Goal: Navigation & Orientation: Find specific page/section

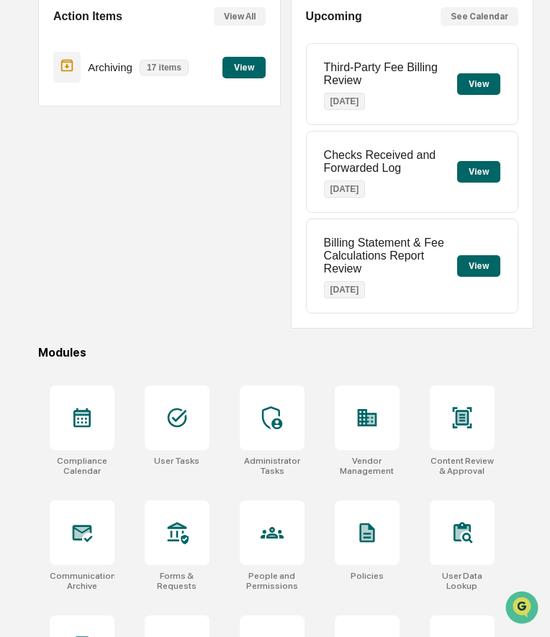
scroll to position [156, 0]
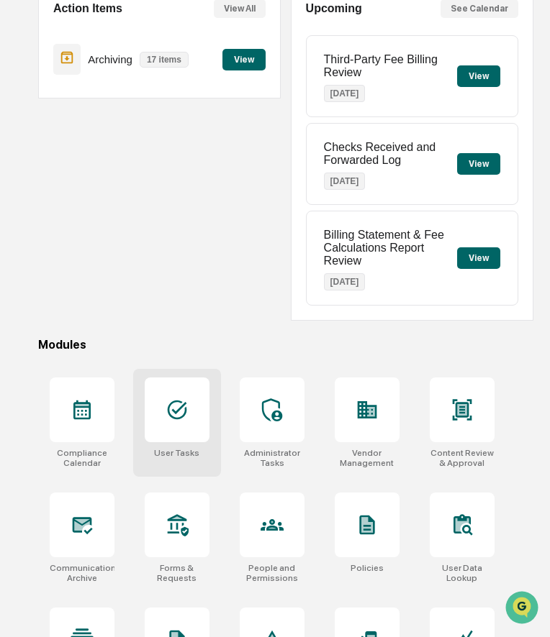
click at [191, 422] on div at bounding box center [177, 410] width 65 height 65
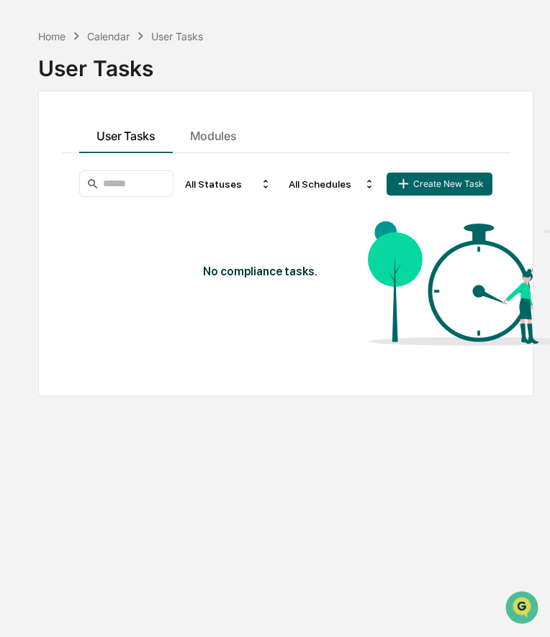
scroll to position [49, 0]
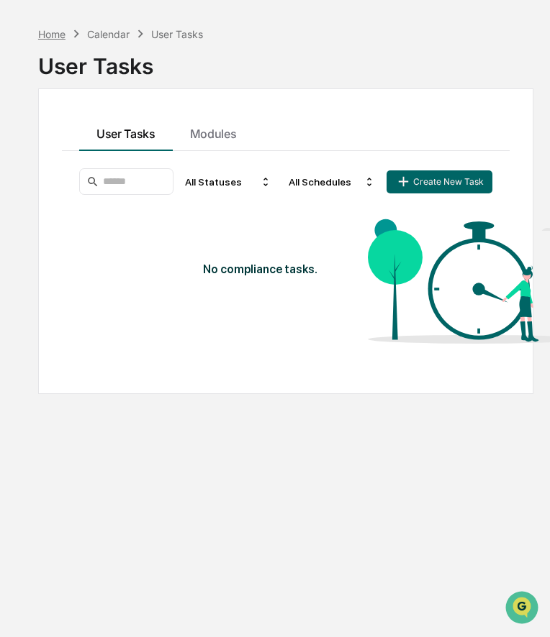
click at [53, 34] on div "Home" at bounding box center [51, 34] width 27 height 12
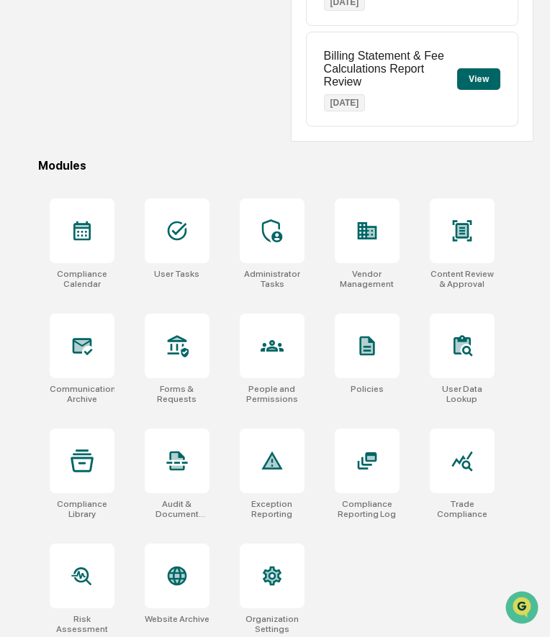
scroll to position [343, 0]
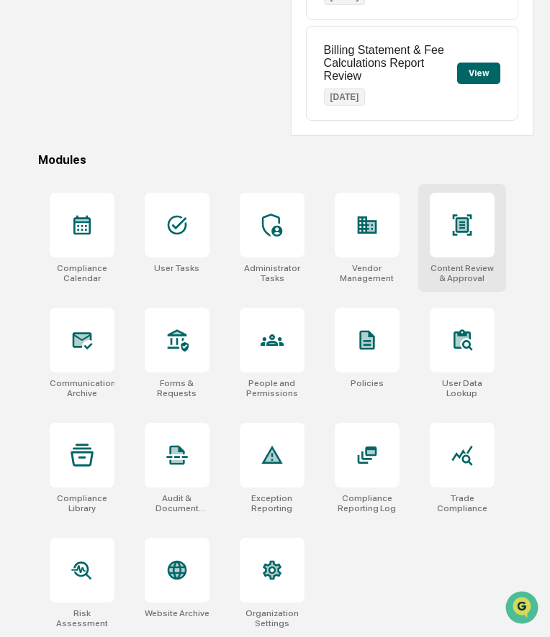
click at [456, 244] on div at bounding box center [461, 225] width 65 height 65
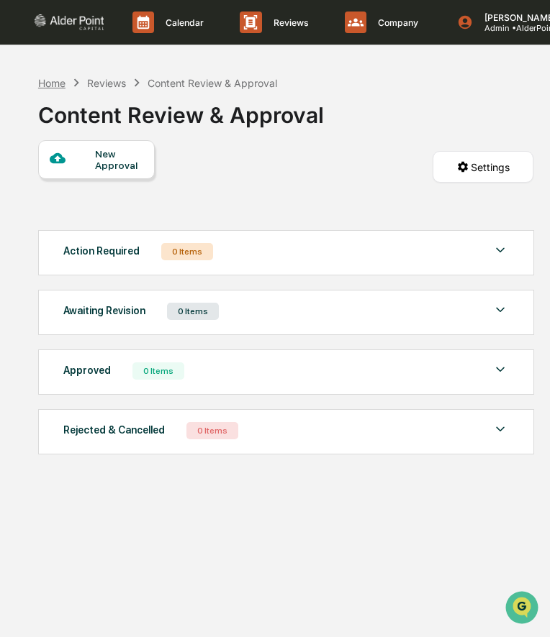
click at [49, 78] on div "Home" at bounding box center [51, 83] width 27 height 12
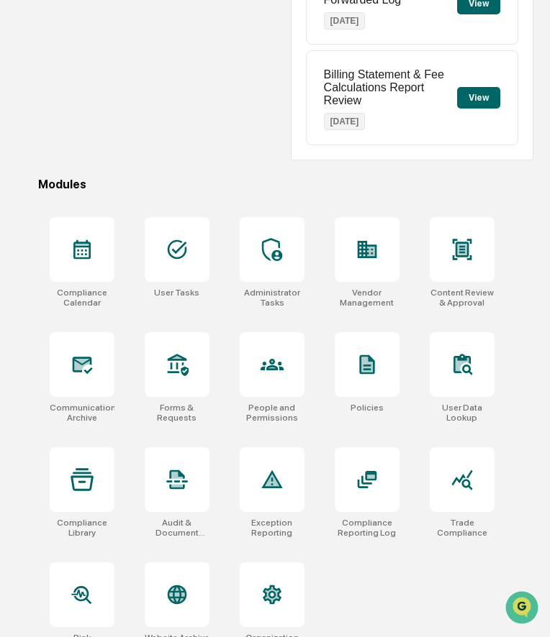
scroll to position [343, 0]
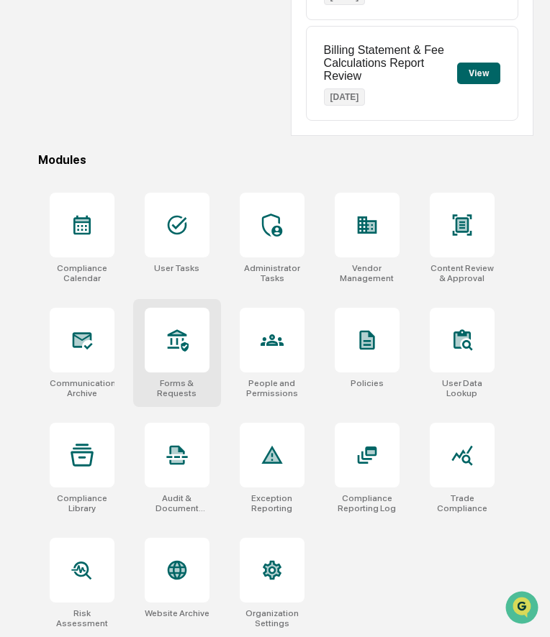
click at [179, 346] on icon at bounding box center [176, 340] width 23 height 23
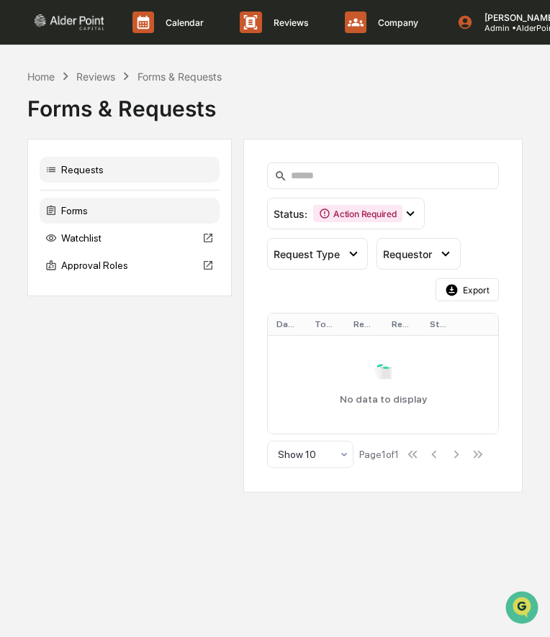
click at [98, 211] on div "Forms" at bounding box center [130, 211] width 180 height 26
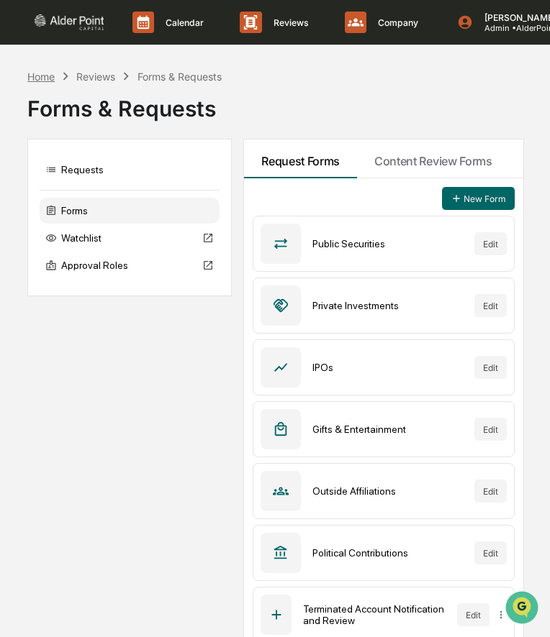
click at [51, 78] on div "Home" at bounding box center [40, 76] width 27 height 12
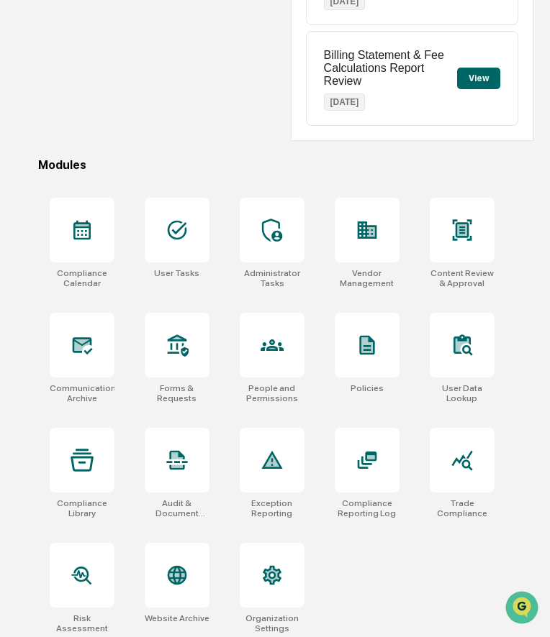
scroll to position [343, 0]
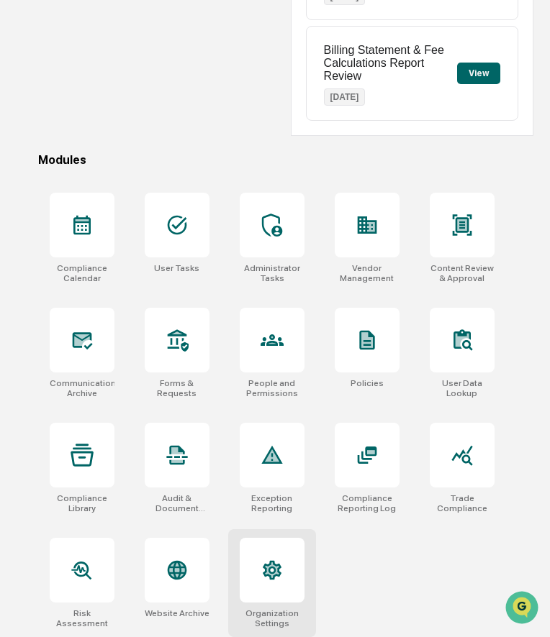
click at [267, 572] on icon at bounding box center [272, 569] width 14 height 15
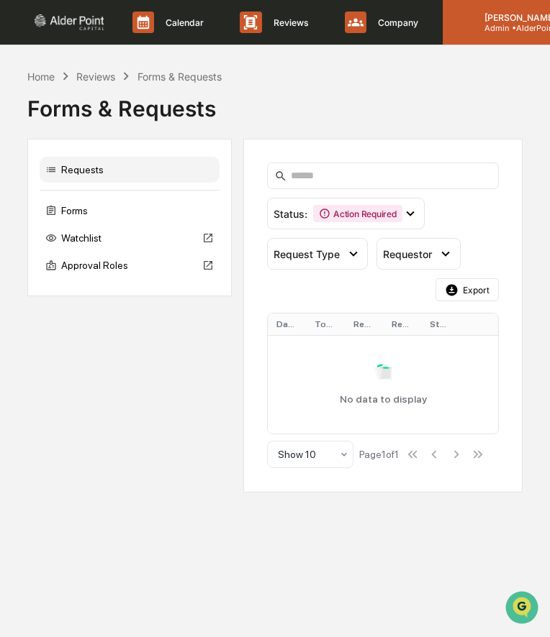
click at [503, 19] on p "[PERSON_NAME]" at bounding box center [529, 17] width 112 height 11
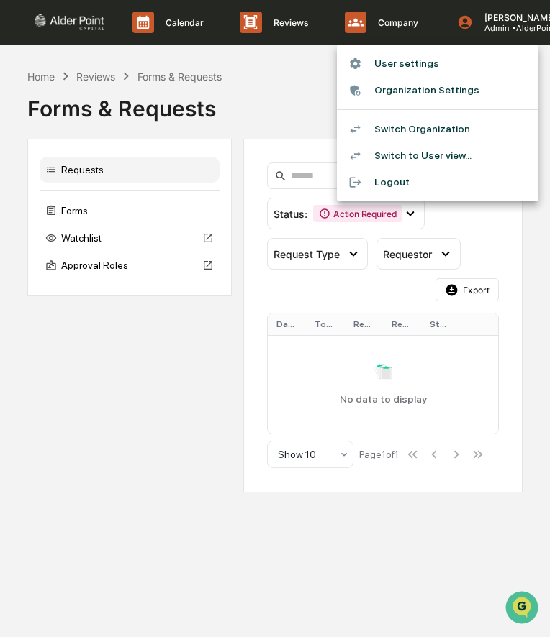
click at [429, 127] on li "Switch Organization" at bounding box center [437, 129] width 201 height 27
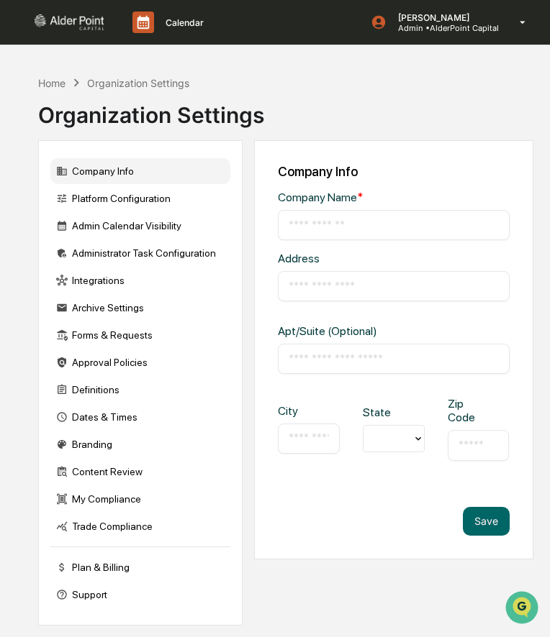
type input "**********"
type input "*********"
type input "**********"
type input "*****"
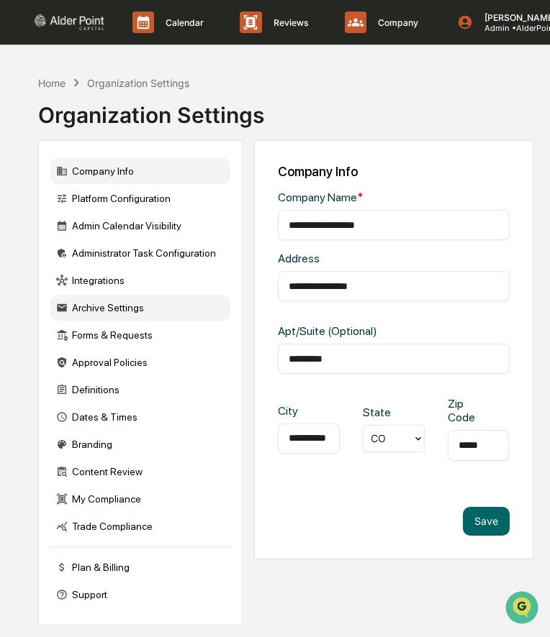
click at [122, 311] on div "Archive Settings" at bounding box center [140, 308] width 180 height 26
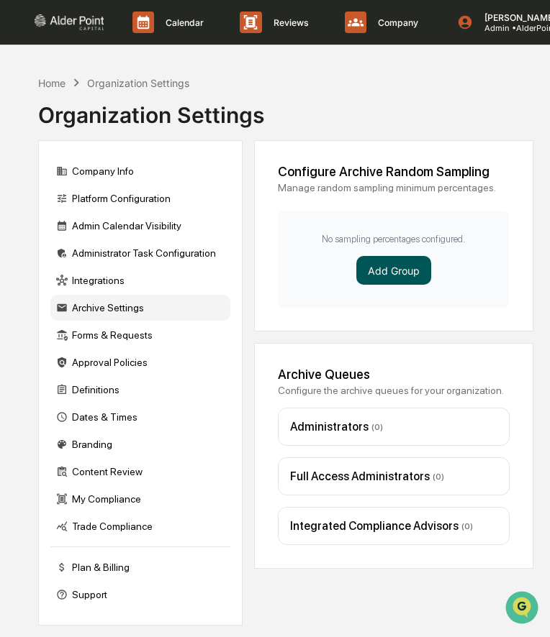
click at [394, 266] on button "Add Group" at bounding box center [393, 270] width 75 height 29
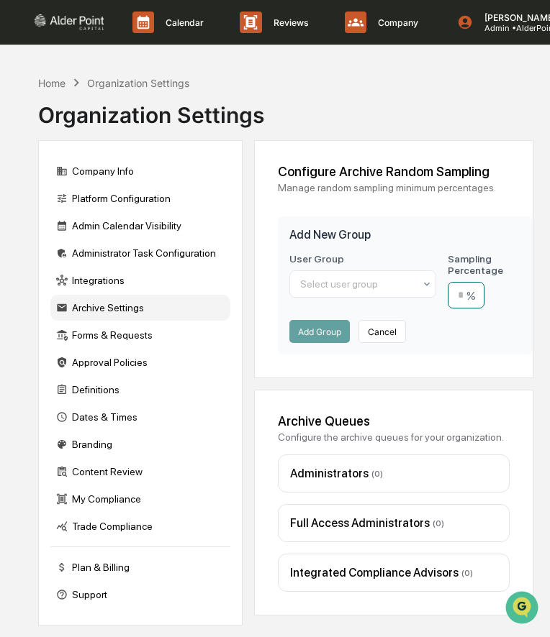
click at [460, 294] on input "number" at bounding box center [465, 295] width 37 height 27
type input "**"
click at [386, 278] on div at bounding box center [357, 284] width 114 height 14
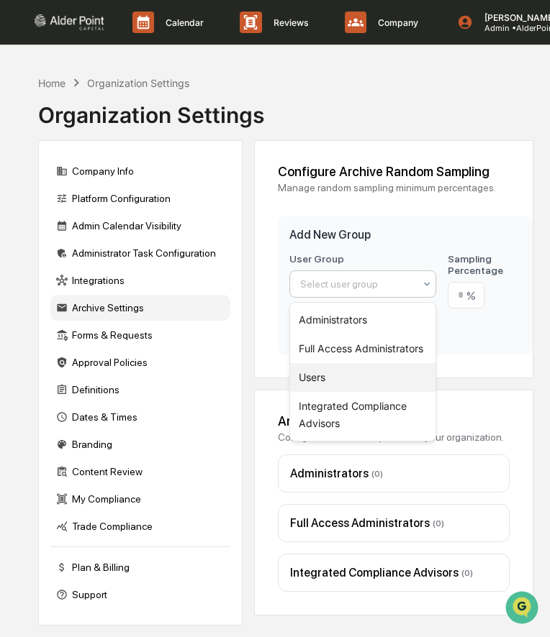
click at [350, 375] on div "Users" at bounding box center [362, 377] width 145 height 29
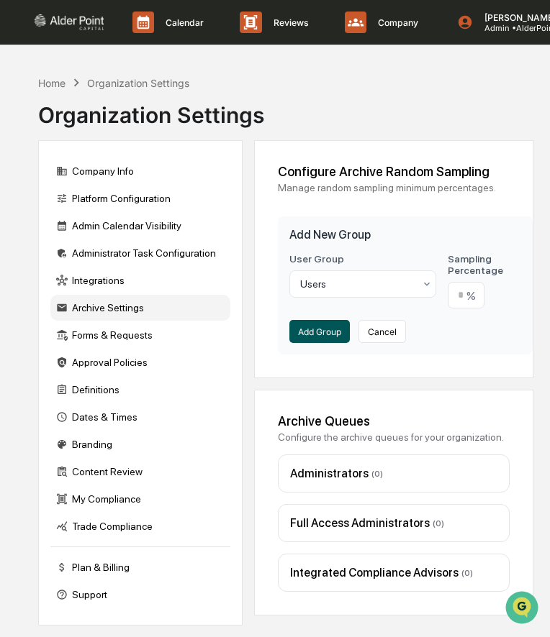
click at [318, 336] on button "Add Group" at bounding box center [319, 331] width 60 height 23
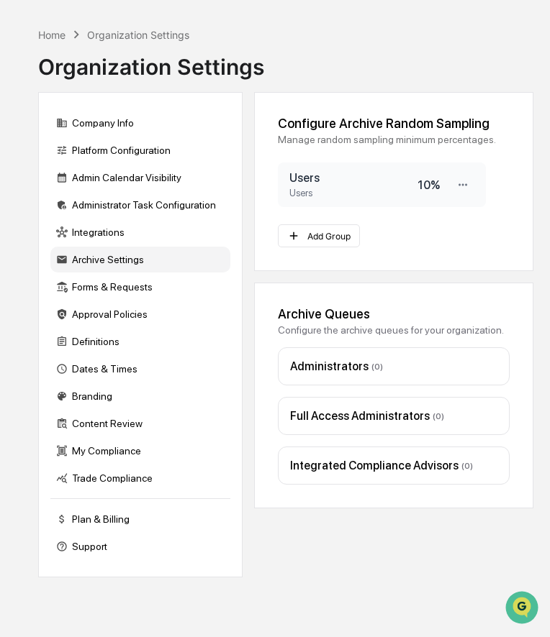
scroll to position [68, 0]
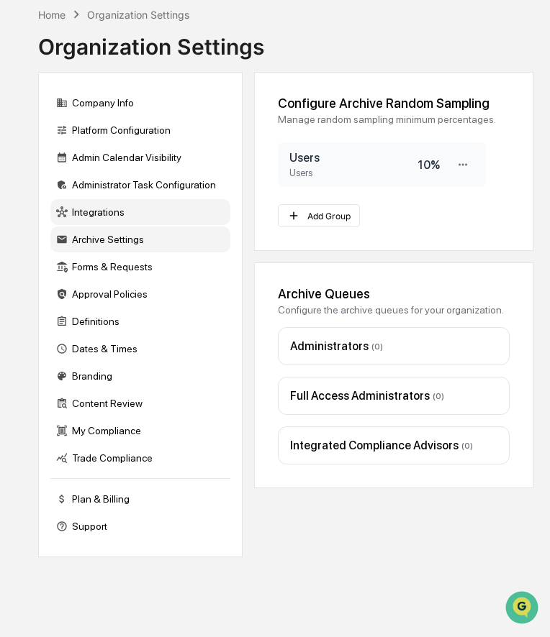
click at [119, 212] on div "Integrations" at bounding box center [140, 212] width 180 height 26
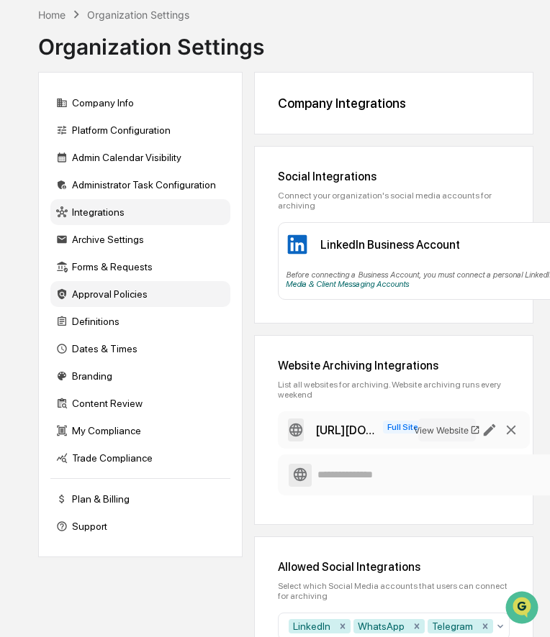
click at [109, 299] on div "Approval Policies" at bounding box center [140, 294] width 180 height 26
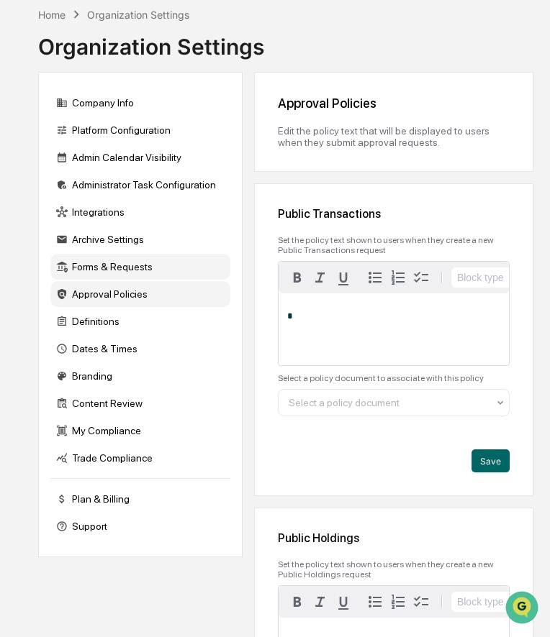
click at [114, 268] on div "Forms & Requests" at bounding box center [140, 267] width 180 height 26
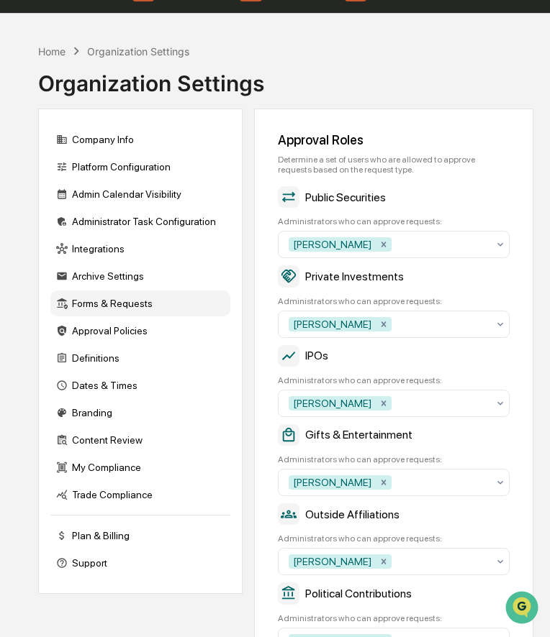
scroll to position [0, 0]
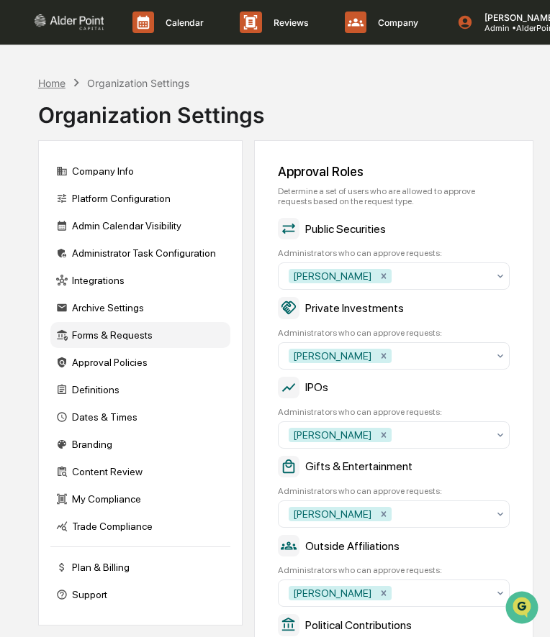
click at [55, 82] on div "Home" at bounding box center [51, 83] width 27 height 12
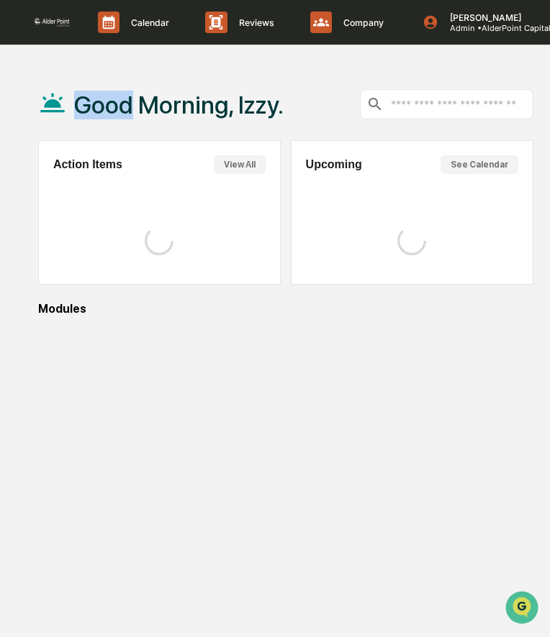
click at [55, 82] on div "Good Morning, Izzy." at bounding box center [160, 104] width 245 height 72
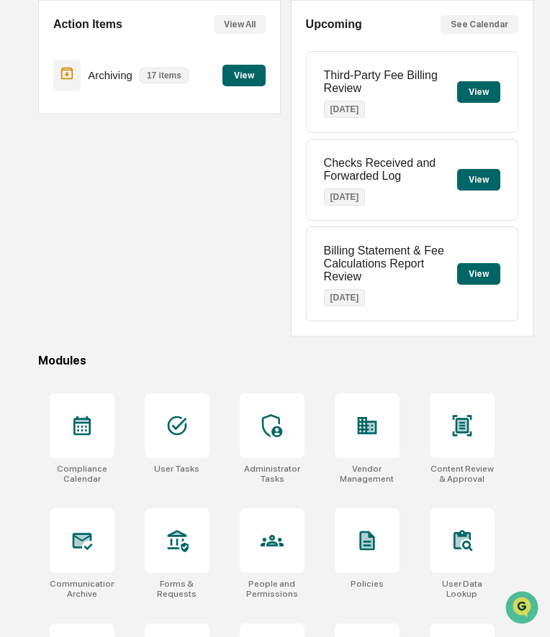
scroll to position [160, 0]
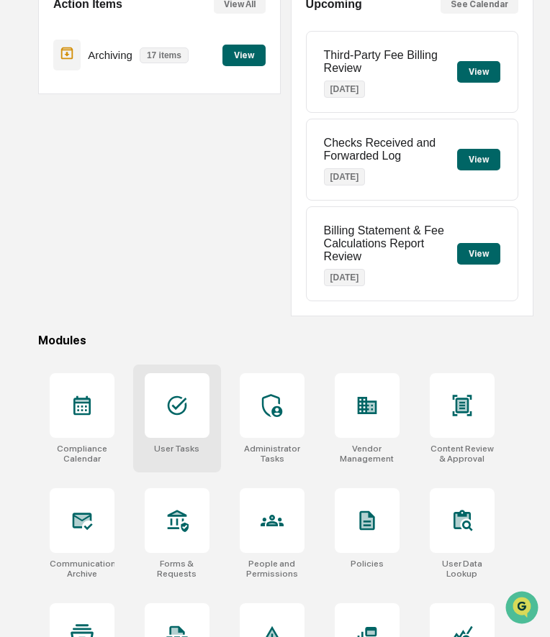
click at [178, 408] on icon at bounding box center [177, 405] width 19 height 19
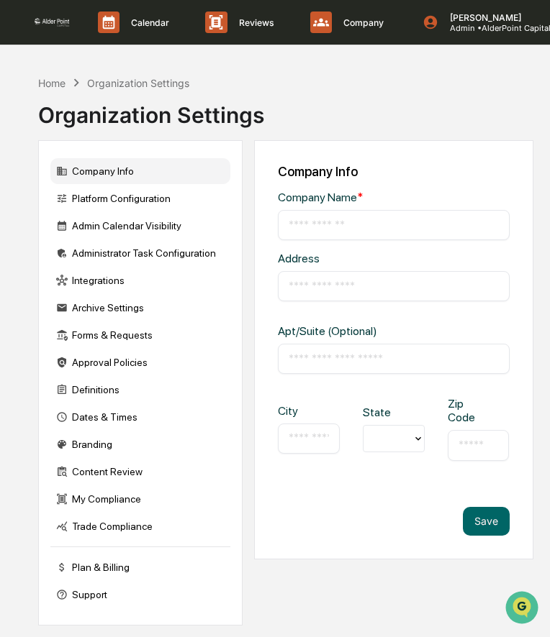
type input "**********"
type input "*********"
type input "**********"
type input "*****"
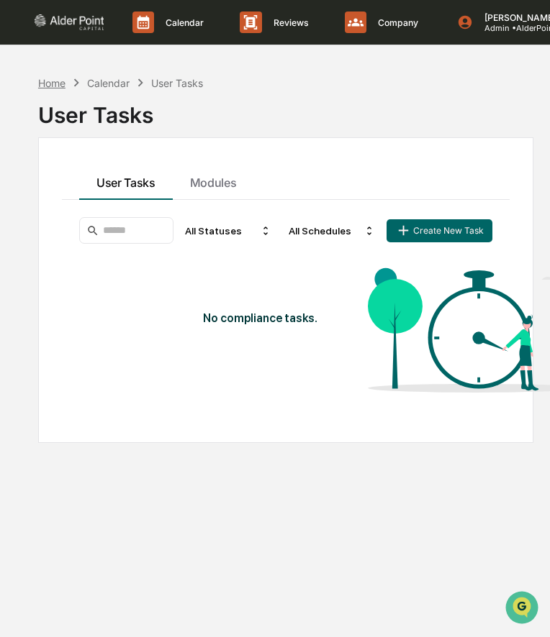
click at [47, 79] on div "Home" at bounding box center [51, 83] width 27 height 12
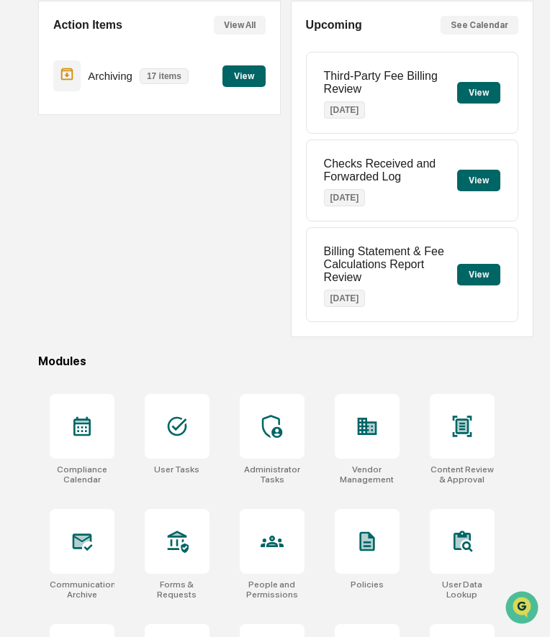
scroll to position [141, 0]
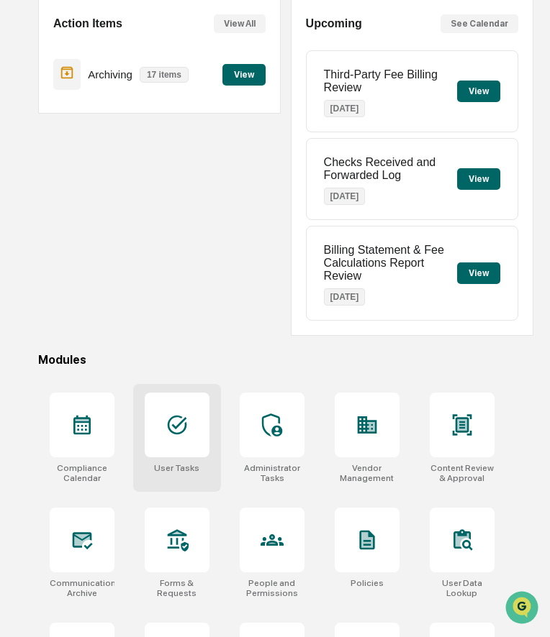
click at [179, 427] on icon at bounding box center [177, 425] width 19 height 19
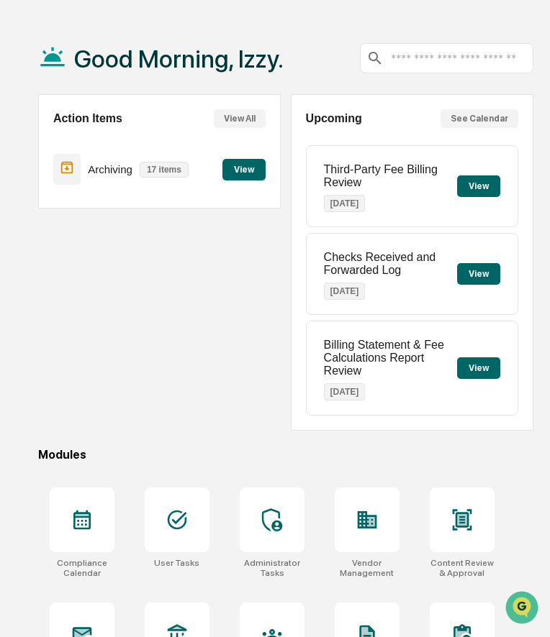
scroll to position [0, 0]
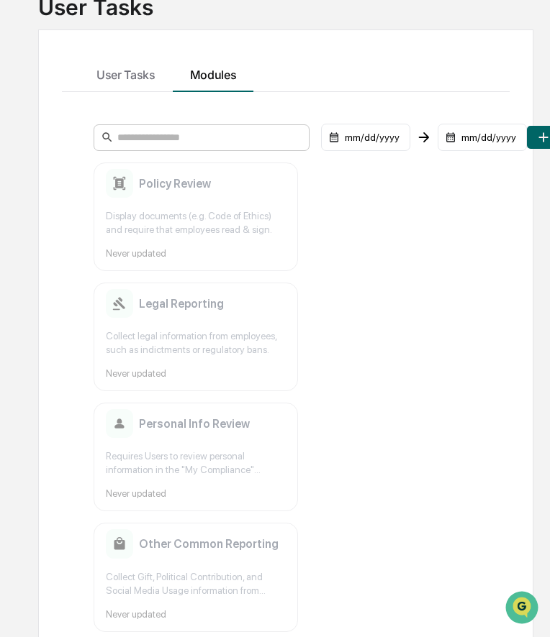
scroll to position [110, 0]
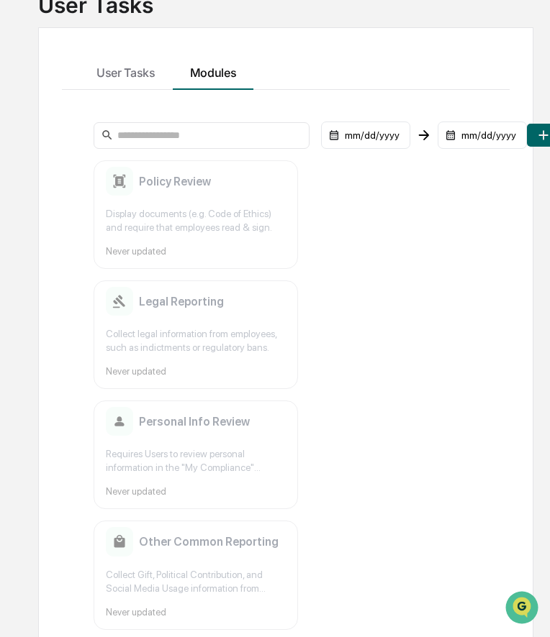
click at [89, 32] on div "User Tasks Modules mm/dd/yyyy mm/dd/yyyy Create Module Policy Review Display do…" at bounding box center [285, 416] width 495 height 778
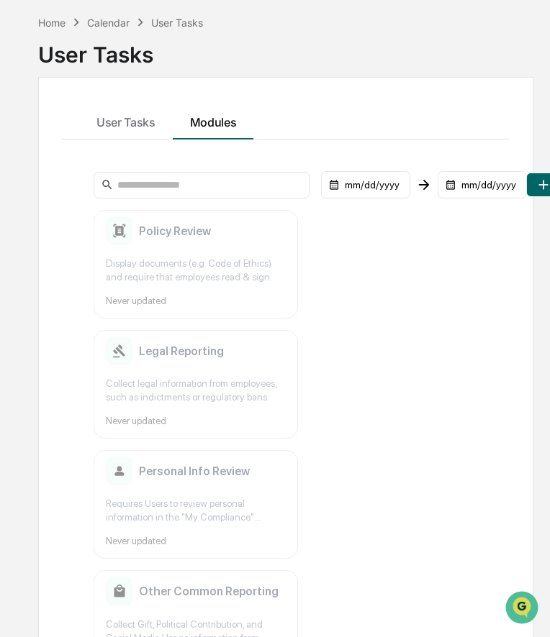
scroll to position [0, 0]
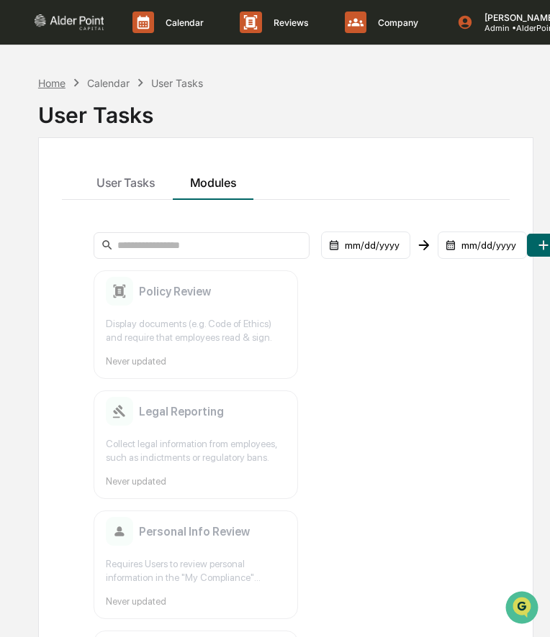
click at [53, 83] on div "Home" at bounding box center [51, 83] width 27 height 12
